Goal: Check status

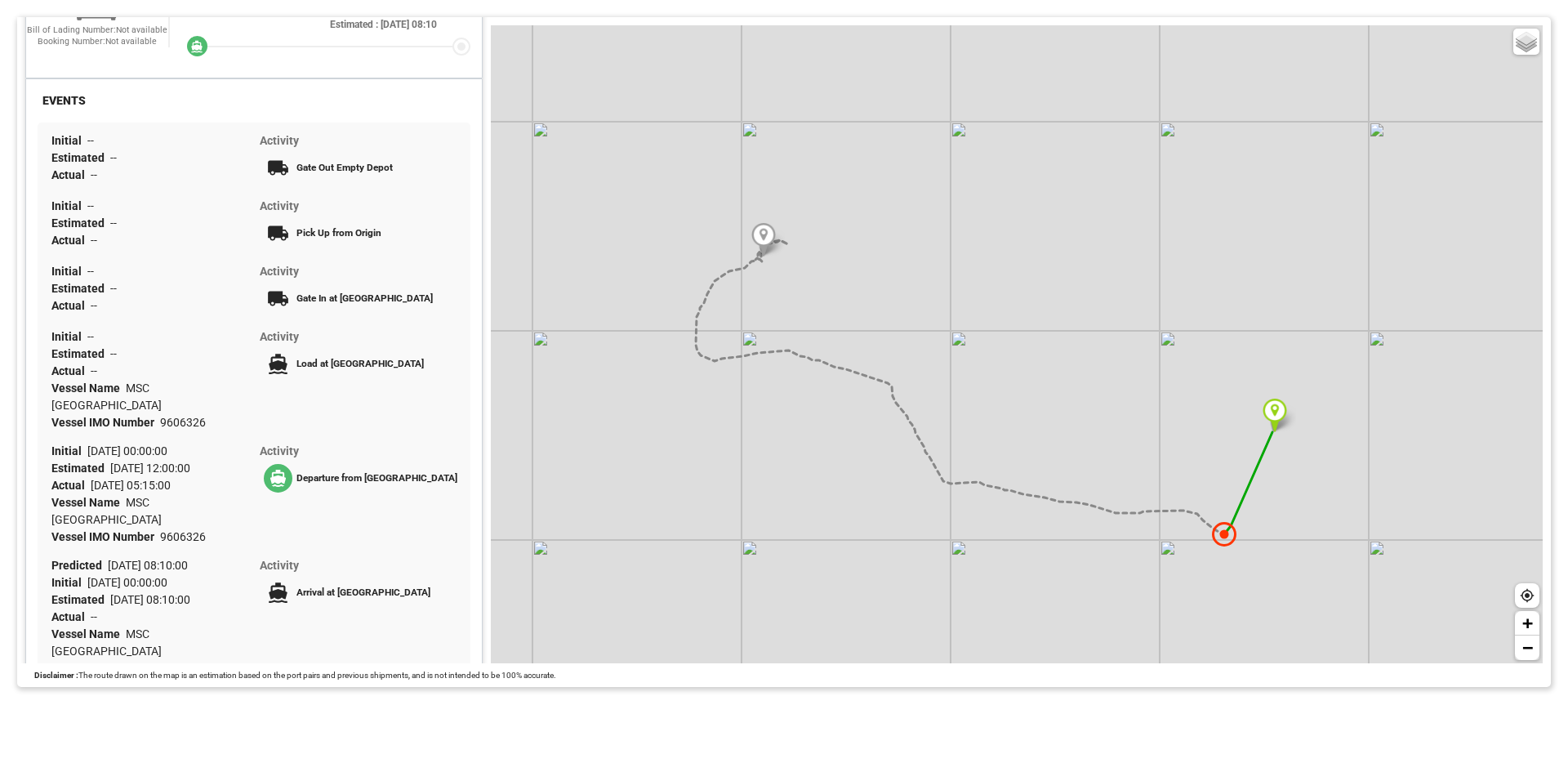
scroll to position [435, 0]
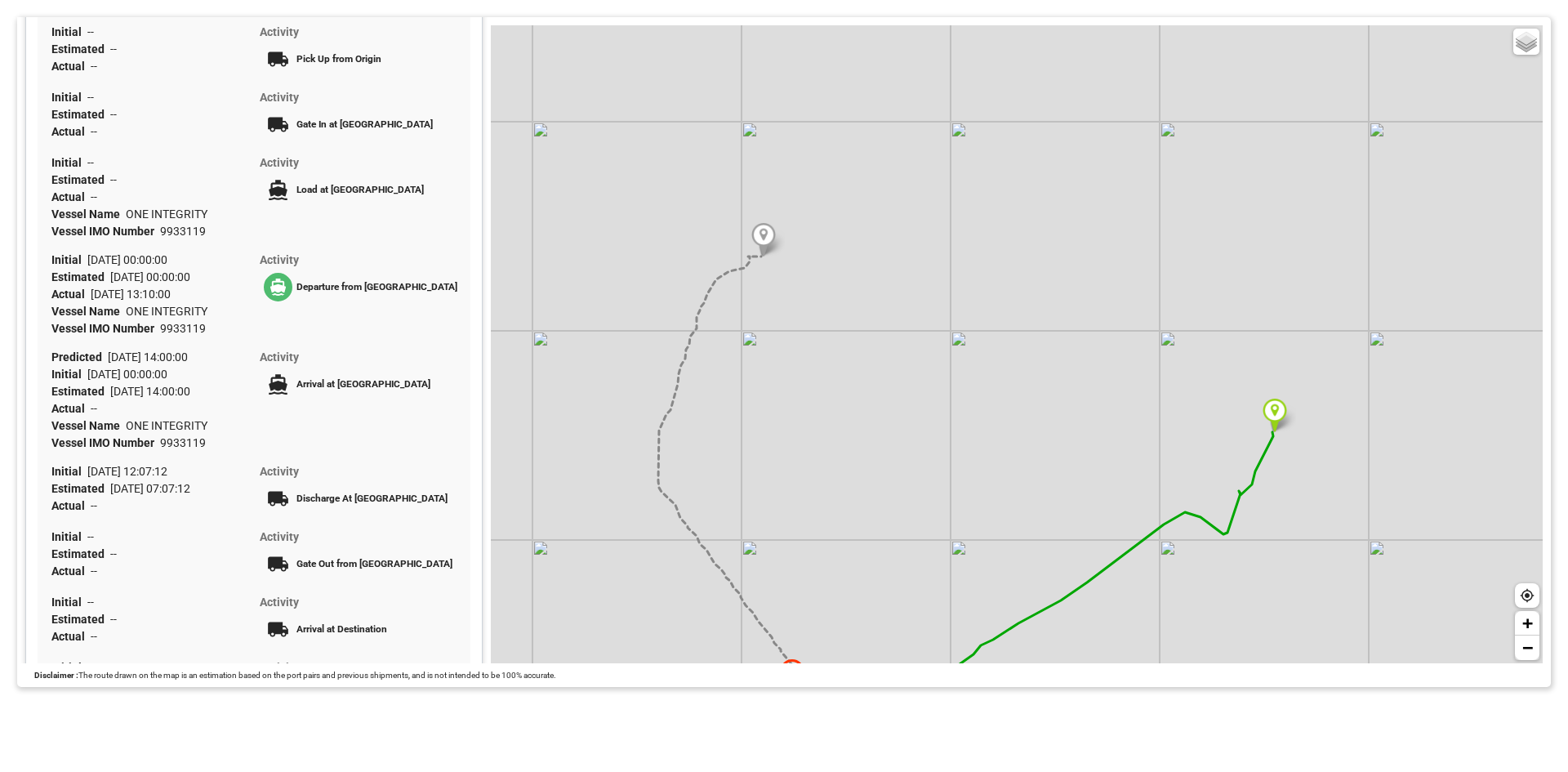
scroll to position [435, 0]
